Goal: Task Accomplishment & Management: Manage account settings

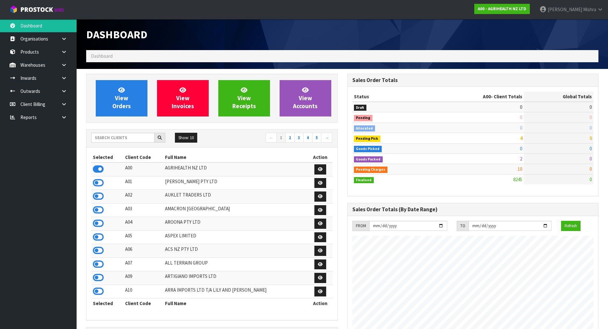
scroll to position [483, 261]
click at [135, 136] on input "text" at bounding box center [122, 138] width 63 height 10
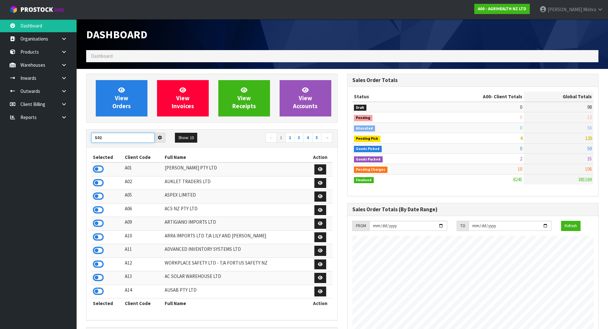
type input "S02"
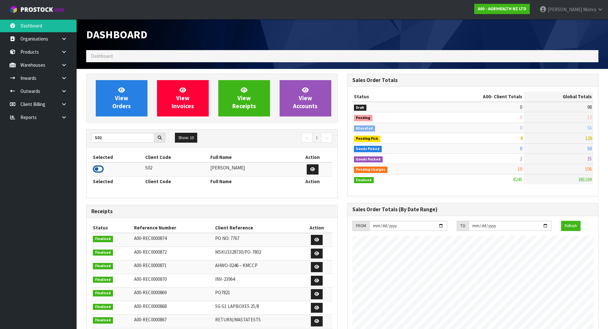
click at [96, 168] on icon at bounding box center [98, 169] width 11 height 10
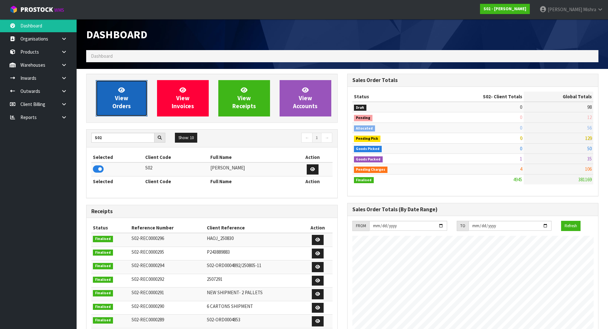
click at [128, 106] on span "View Orders" at bounding box center [121, 98] width 19 height 24
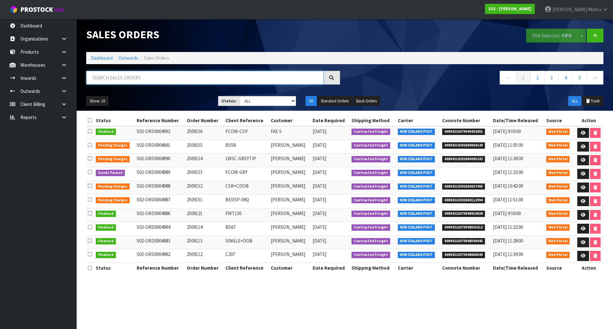
click at [216, 73] on input "text" at bounding box center [204, 78] width 237 height 14
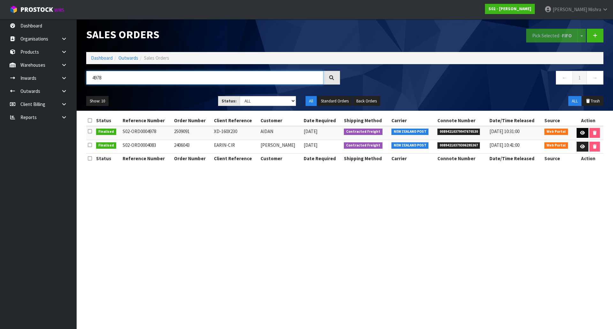
type input "4978"
click at [578, 132] on link at bounding box center [582, 133] width 12 height 10
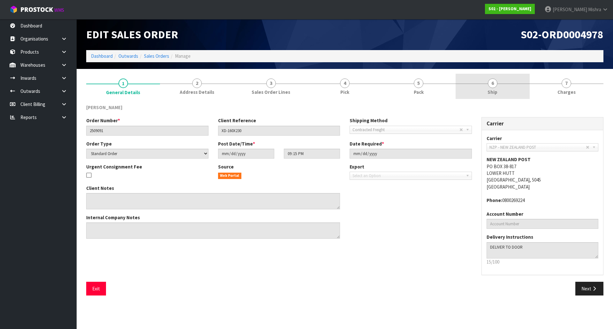
click at [477, 79] on link "6 Ship" at bounding box center [492, 86] width 74 height 25
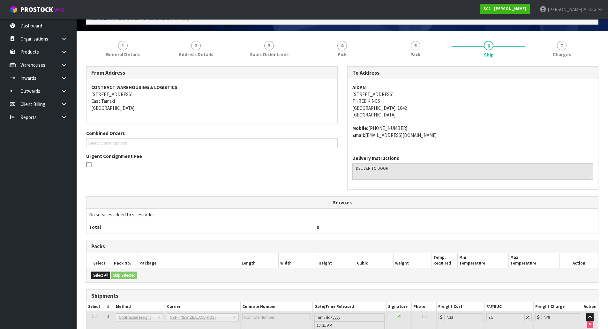
scroll to position [85, 0]
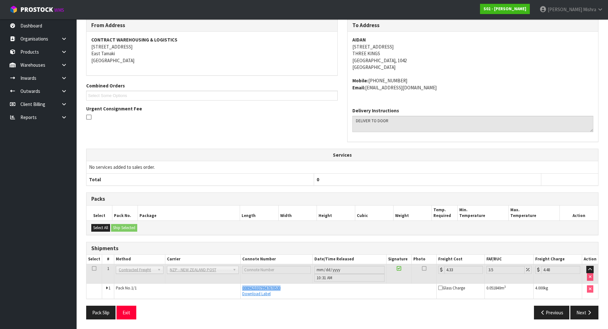
drag, startPoint x: 287, startPoint y: 286, endPoint x: 236, endPoint y: 291, distance: 51.0
click at [236, 291] on tr "1 Pack No. 1/1 00894210379947670530 Download Label Glass Charge 0.051840 m 3 4.…" at bounding box center [342, 290] width 512 height 15
copy tr "00894210379947670530"
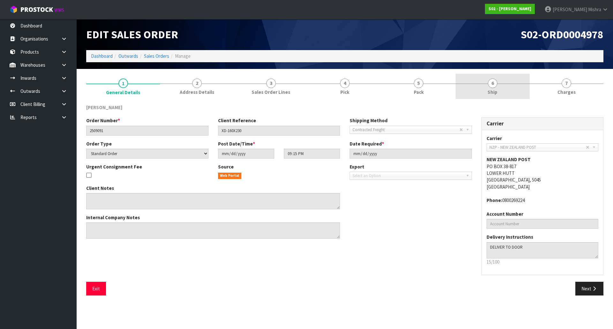
click at [513, 89] on link "6 Ship" at bounding box center [492, 86] width 74 height 25
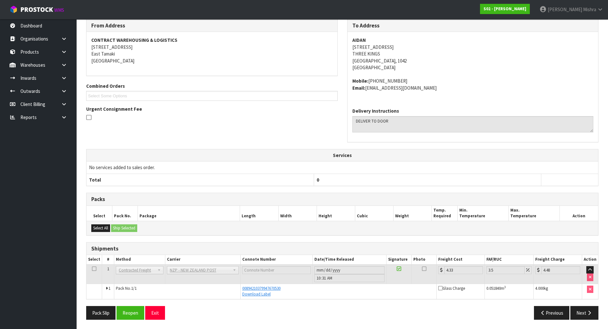
scroll to position [85, 0]
click at [136, 311] on button "Reopen" at bounding box center [130, 313] width 28 height 14
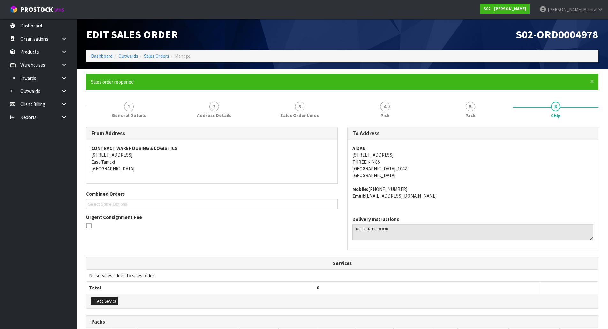
scroll to position [126, 0]
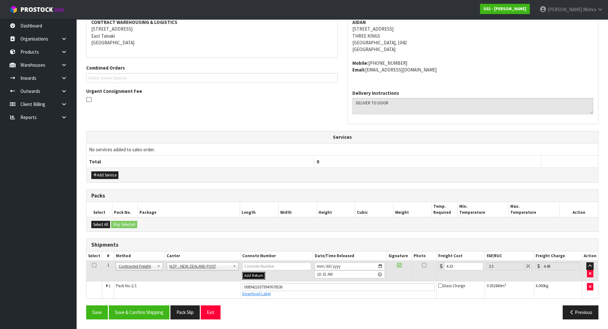
click at [251, 276] on button "Add Return" at bounding box center [253, 276] width 23 height 8
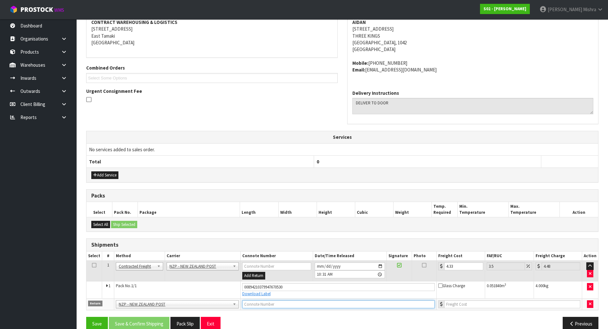
click at [250, 303] on input "text" at bounding box center [338, 304] width 193 height 8
paste input "[PHONE_NUMBER]"
type input "[PHONE_NUMBER]"
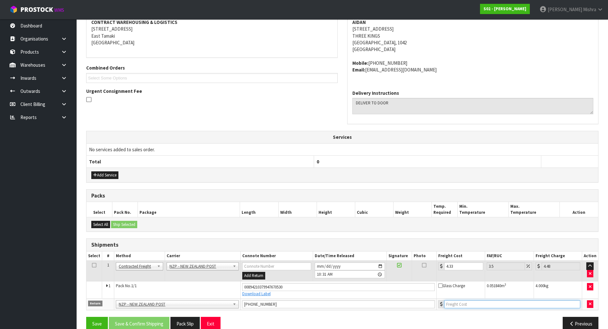
click at [461, 306] on input "number" at bounding box center [512, 304] width 136 height 8
type input "4"
click at [88, 320] on button "Save" at bounding box center [97, 324] width 22 height 14
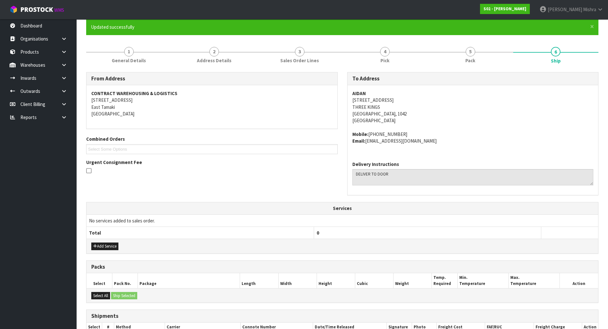
scroll to position [138, 0]
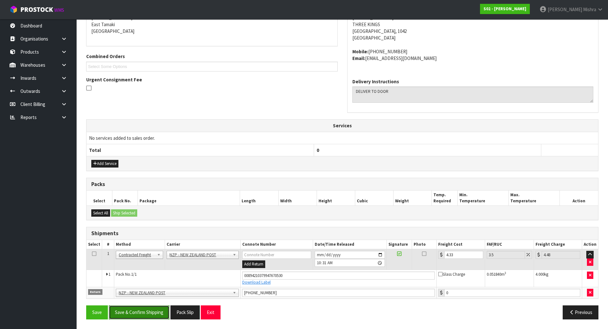
click at [142, 315] on button "Save & Confirm Shipping" at bounding box center [139, 312] width 61 height 14
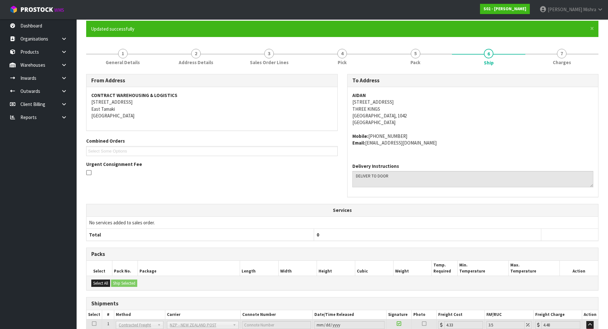
scroll to position [120, 0]
